Goal: Navigation & Orientation: Find specific page/section

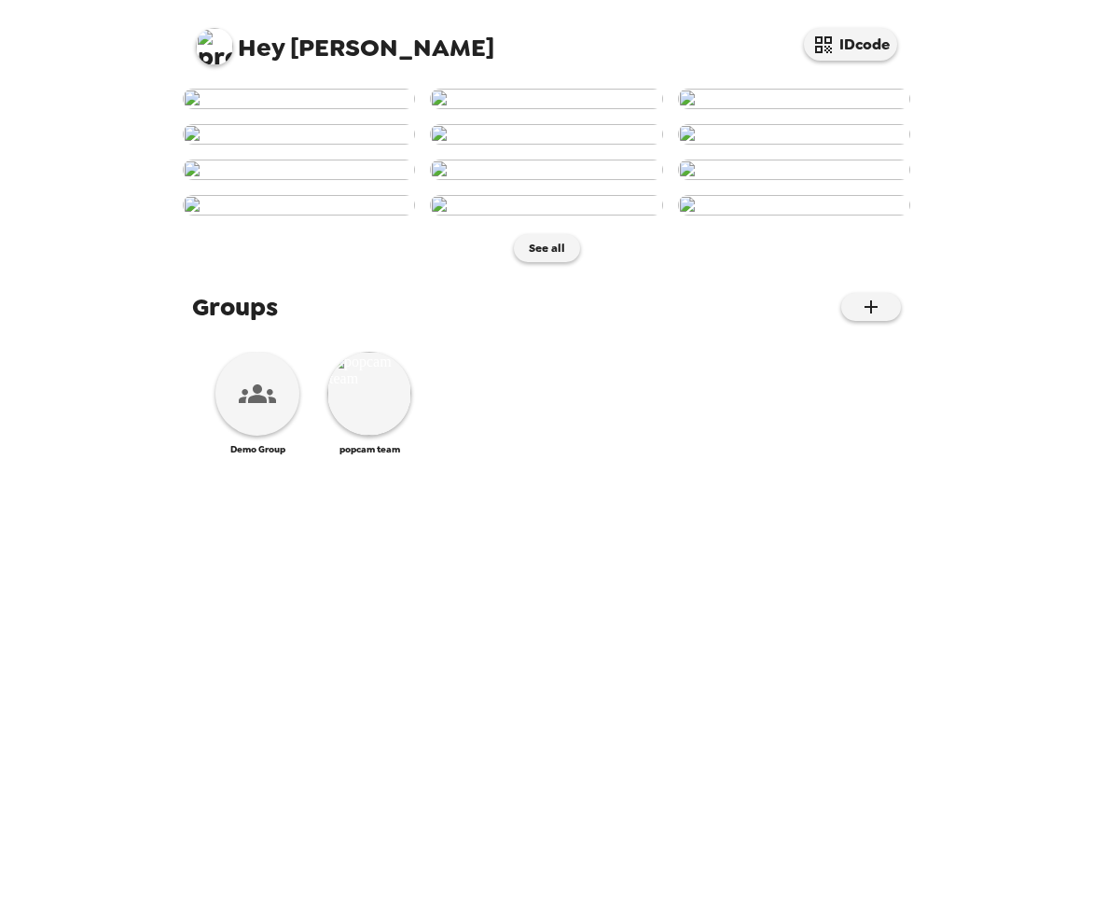
scroll to position [670, 0]
click at [387, 436] on img at bounding box center [369, 394] width 84 height 84
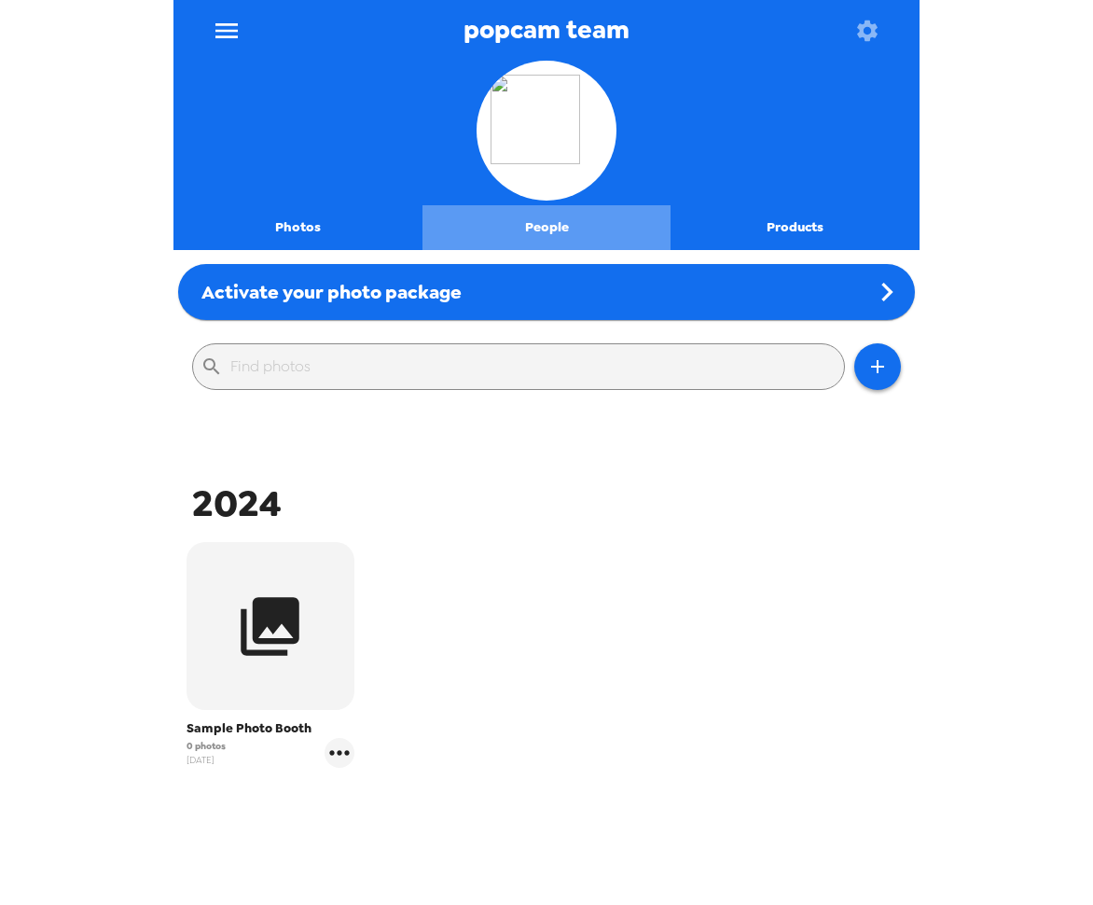
click at [557, 217] on button "People" at bounding box center [547, 227] width 249 height 45
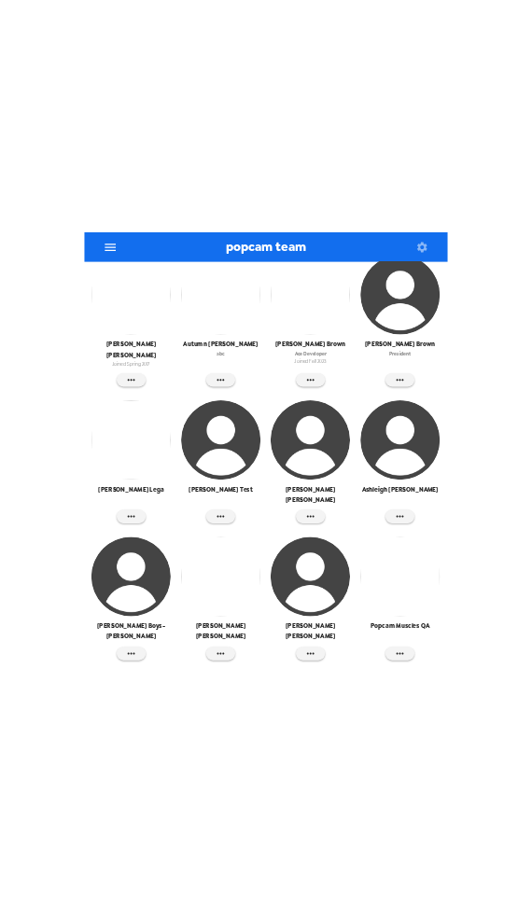
scroll to position [1724, 0]
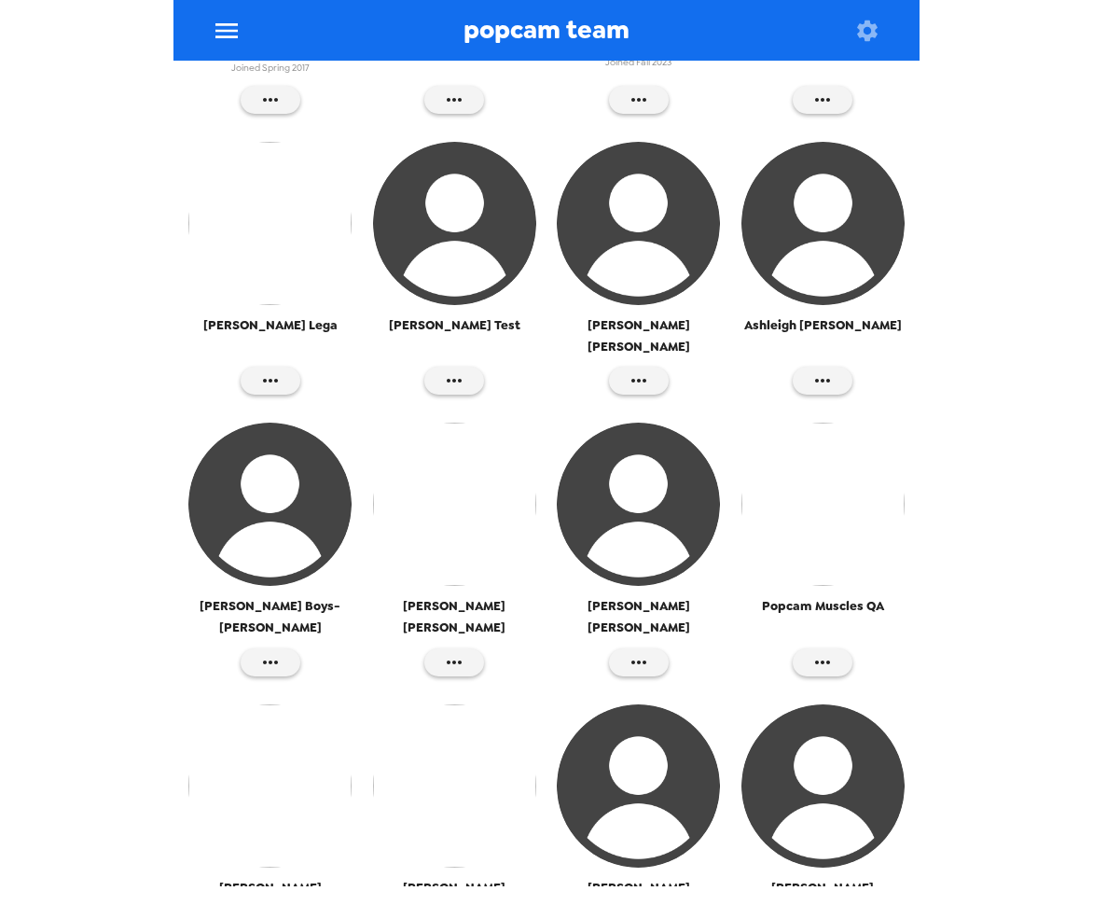
click at [831, 704] on img "button" at bounding box center [823, 785] width 163 height 163
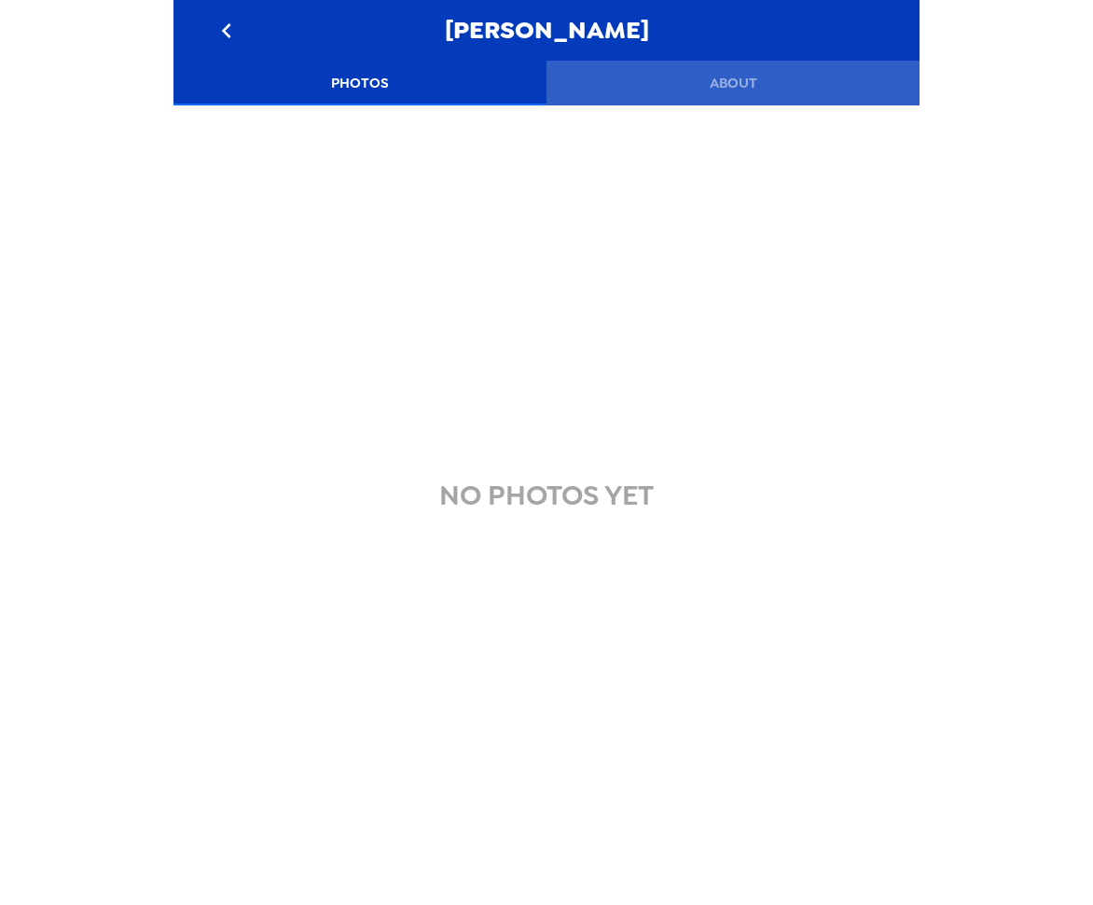
click at [738, 67] on button "About" at bounding box center [733, 83] width 373 height 45
